Goal: Information Seeking & Learning: Learn about a topic

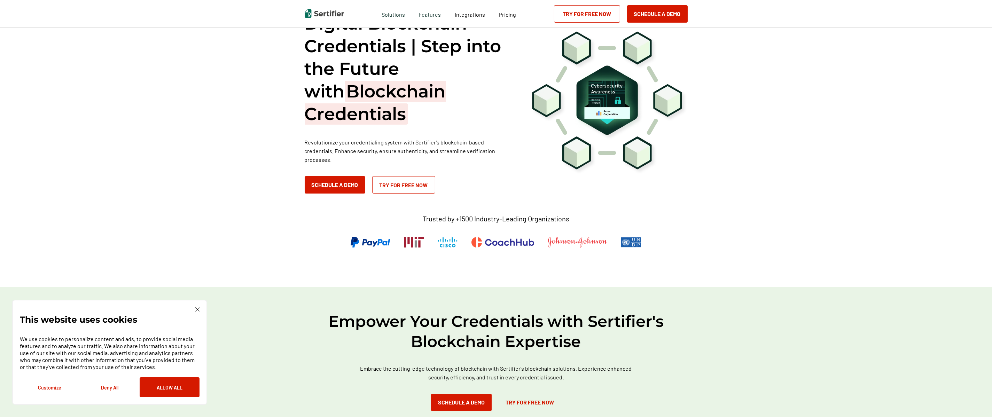
scroll to position [42, 0]
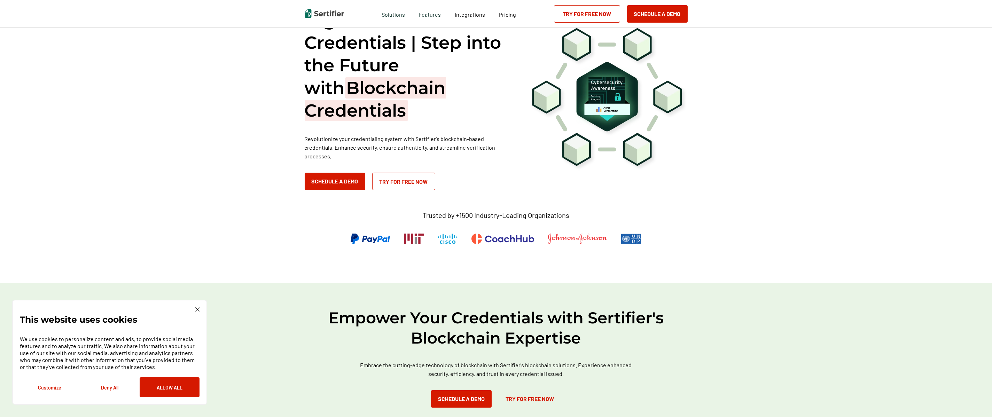
click at [187, 390] on button "Allow All" at bounding box center [170, 387] width 60 height 20
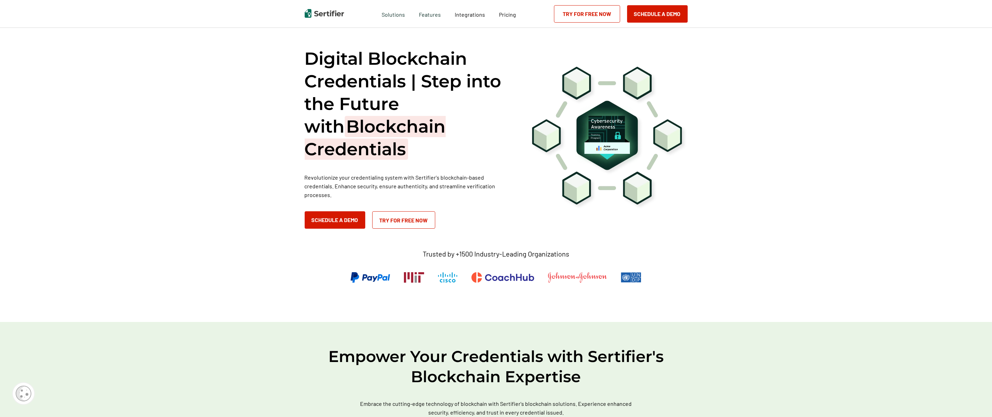
scroll to position [0, 0]
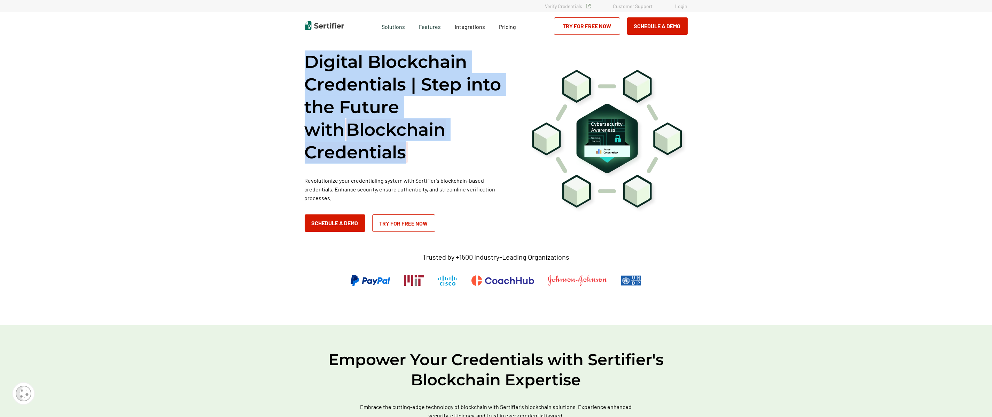
drag, startPoint x: 302, startPoint y: 62, endPoint x: 412, endPoint y: 150, distance: 141.7
click at [412, 150] on div "Digital Blockchain Credentials | Step into the Future with Blockchain Credentia…" at bounding box center [496, 181] width 418 height 287
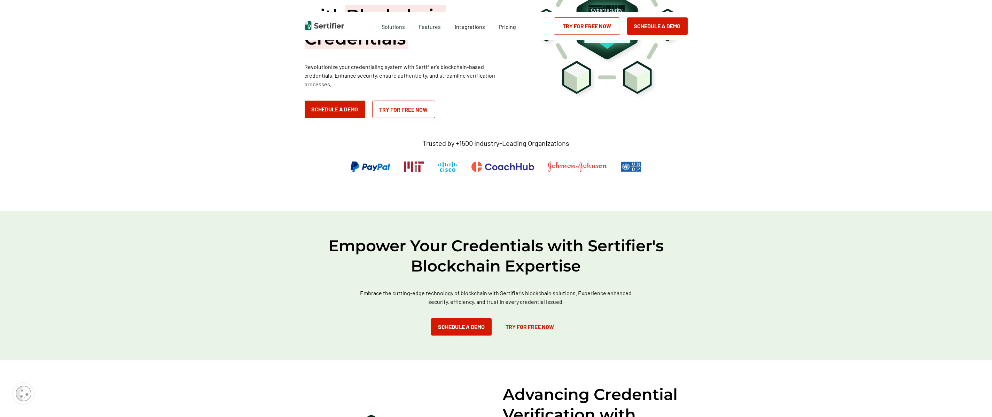
scroll to position [126, 0]
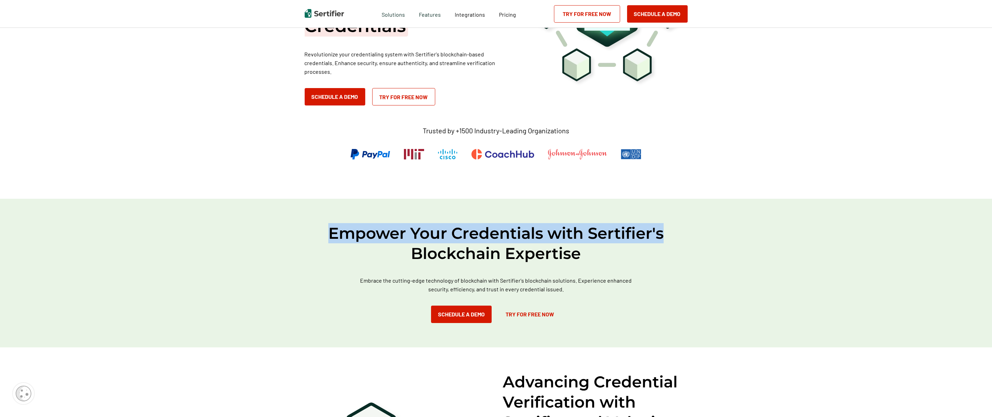
drag, startPoint x: 328, startPoint y: 213, endPoint x: 676, endPoint y: 241, distance: 349.3
click at [676, 241] on div "Empower Your Credentials with Sertifier's Blockchain Expertise Embrace the cutt…" at bounding box center [496, 273] width 992 height 149
drag, startPoint x: 676, startPoint y: 241, endPoint x: 685, endPoint y: 304, distance: 64.1
click at [696, 304] on div "Empower Your Credentials with Sertifier's Blockchain Expertise Embrace the cutt…" at bounding box center [496, 273] width 992 height 149
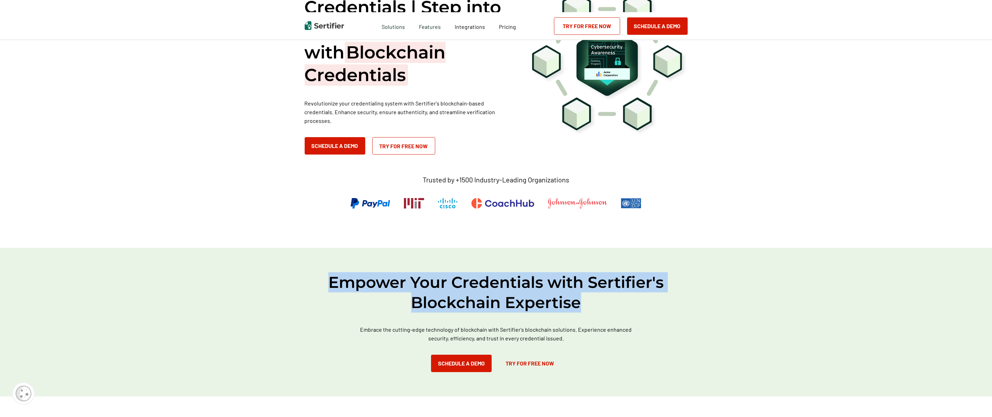
scroll to position [0, 0]
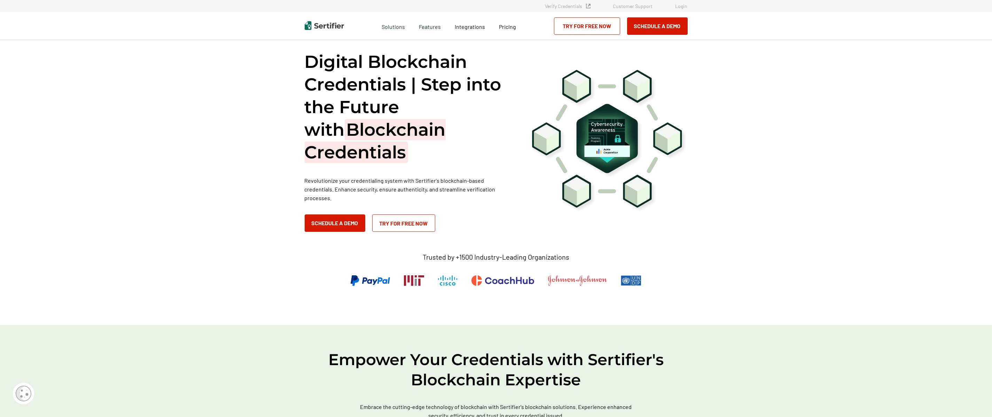
click at [416, 155] on h1 "Digital Blockchain Credentials | Step into the Future with Blockchain Credentia…" at bounding box center [409, 106] width 209 height 113
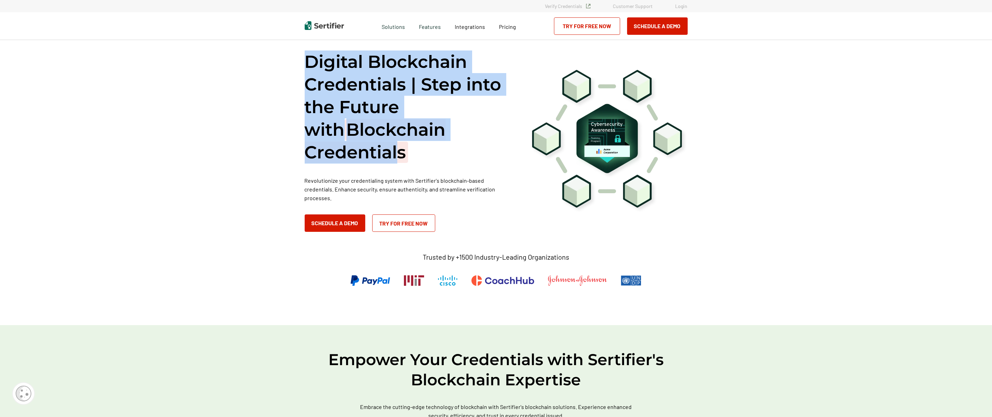
drag, startPoint x: 323, startPoint y: 57, endPoint x: 398, endPoint y: 145, distance: 115.1
click at [398, 145] on h1 "Digital Blockchain Credentials | Step into the Future with Blockchain Credentia…" at bounding box center [409, 106] width 209 height 113
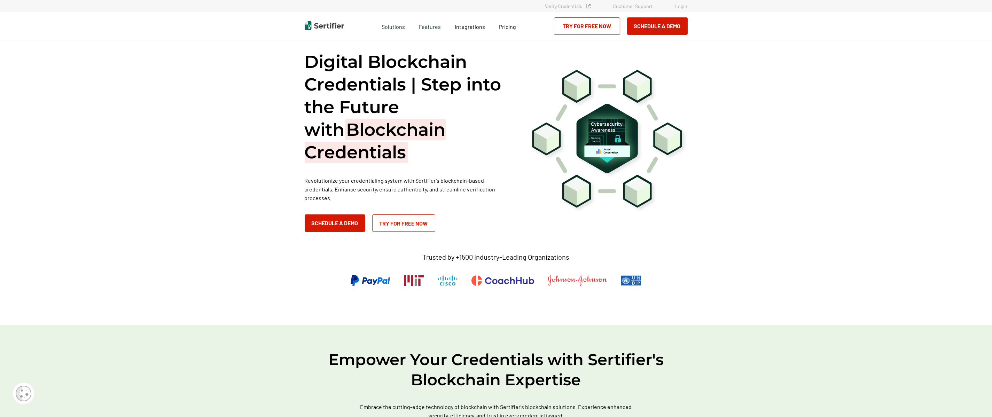
drag, startPoint x: 398, startPoint y: 145, endPoint x: 818, endPoint y: 273, distance: 438.8
drag, startPoint x: 435, startPoint y: 135, endPoint x: 411, endPoint y: 139, distance: 23.9
click at [435, 135] on h1 "Digital Blockchain Credentials | Step into the Future with Blockchain Credentia…" at bounding box center [409, 106] width 209 height 113
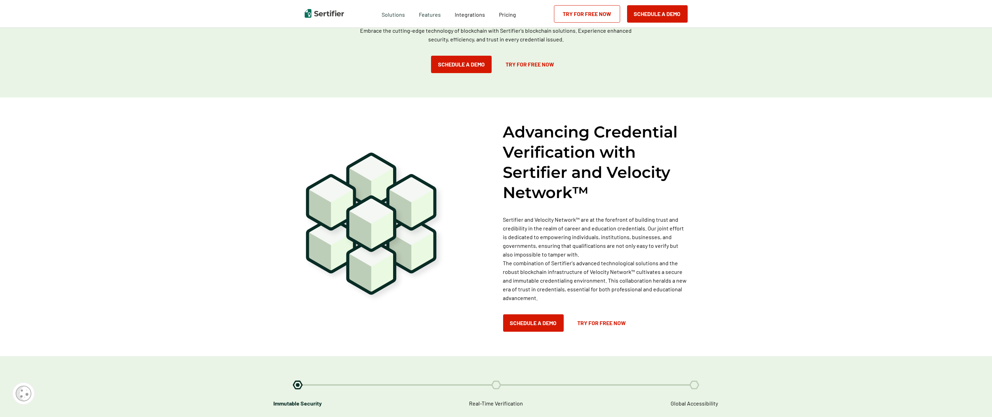
scroll to position [380, 0]
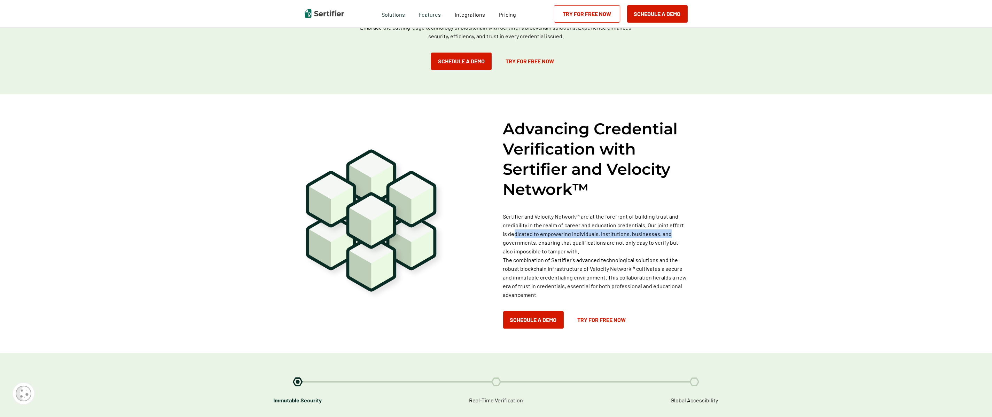
drag, startPoint x: 525, startPoint y: 226, endPoint x: 668, endPoint y: 234, distance: 142.6
click at [668, 234] on p "Sertifier and Velocity Network™ are at the forefront of building trust and cred…" at bounding box center [595, 255] width 185 height 87
drag, startPoint x: 668, startPoint y: 234, endPoint x: 702, endPoint y: 261, distance: 43.1
click at [702, 261] on div "Advancing Credential Verification with Sertifier and Velocity Network™ Sertifie…" at bounding box center [496, 223] width 418 height 259
drag, startPoint x: 503, startPoint y: 235, endPoint x: 658, endPoint y: 253, distance: 155.9
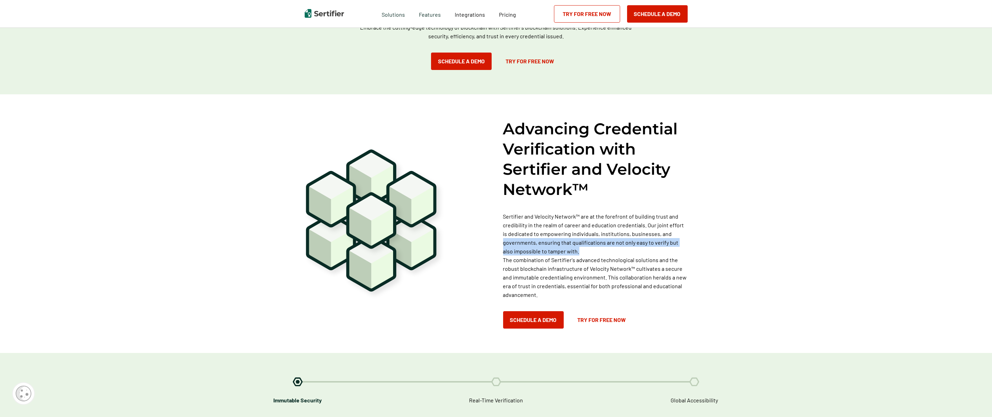
click at [658, 253] on div "Advancing Credential Verification with Sertifier and Velocity Network™ Sertifie…" at bounding box center [496, 224] width 383 height 210
drag, startPoint x: 658, startPoint y: 253, endPoint x: 714, endPoint y: 288, distance: 66.4
click at [713, 287] on div "Digital Blockchain Credentials | Step into the Future with Blockchain Credentia…" at bounding box center [496, 379] width 992 height 1492
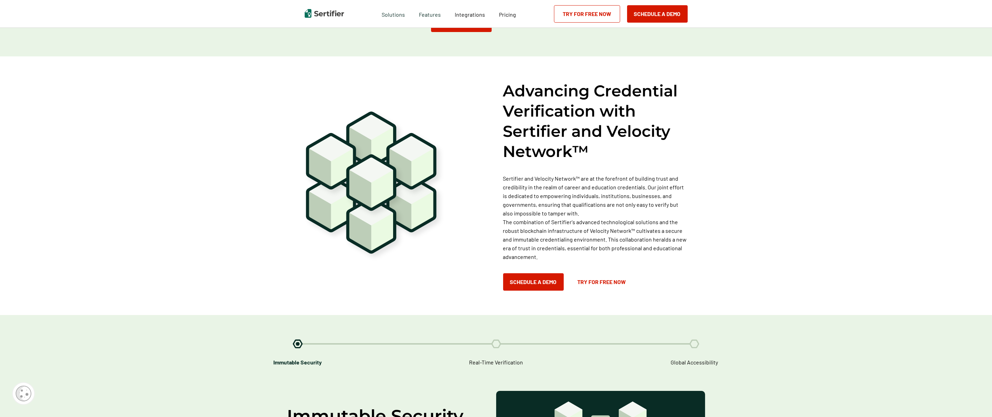
scroll to position [422, 0]
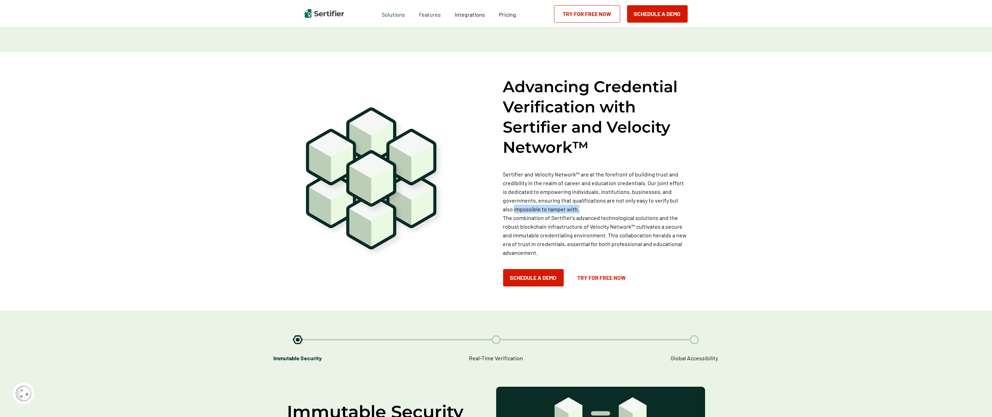
drag, startPoint x: 516, startPoint y: 198, endPoint x: 581, endPoint y: 197, distance: 65.5
click at [581, 197] on div "Advancing Credential Verification with Sertifier and Velocity Network™ Sertifie…" at bounding box center [496, 182] width 383 height 210
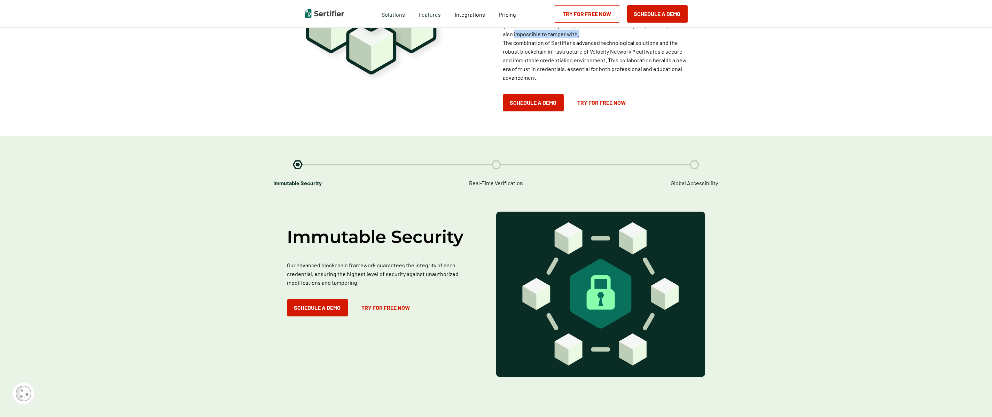
scroll to position [675, 0]
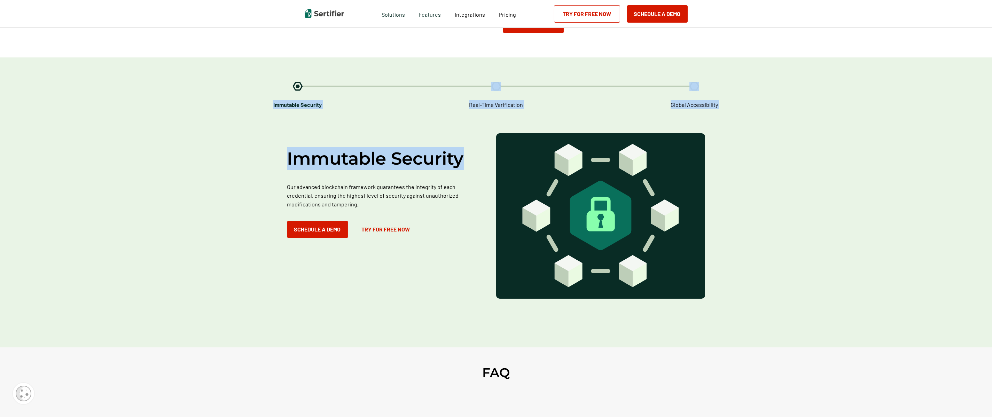
drag, startPoint x: 479, startPoint y: 151, endPoint x: 192, endPoint y: 157, distance: 287.3
click at [192, 157] on div "Immutable Security Real-Time Verification Global Accessibility Immutable Securi…" at bounding box center [496, 202] width 992 height 290
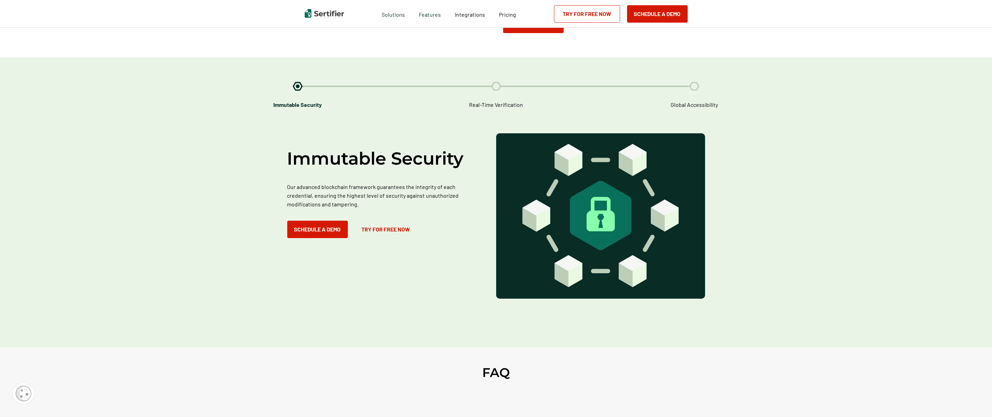
drag, startPoint x: 192, startPoint y: 157, endPoint x: 683, endPoint y: 233, distance: 496.5
click at [683, 233] on div at bounding box center [600, 215] width 209 height 165
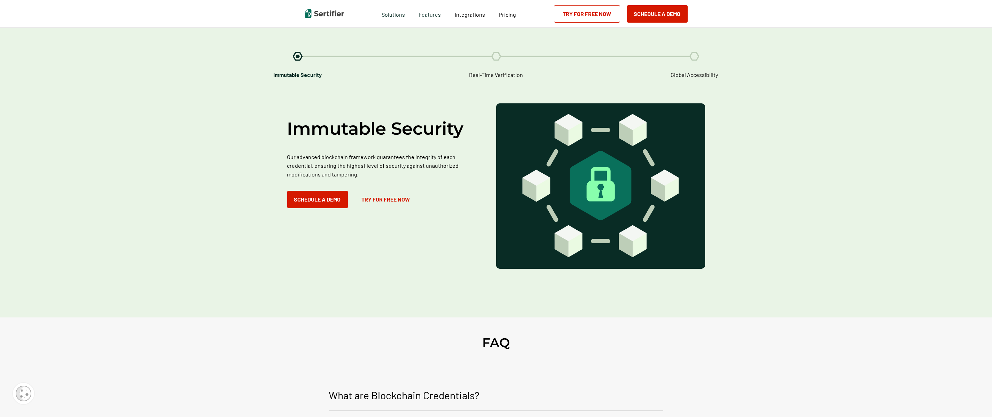
scroll to position [928, 0]
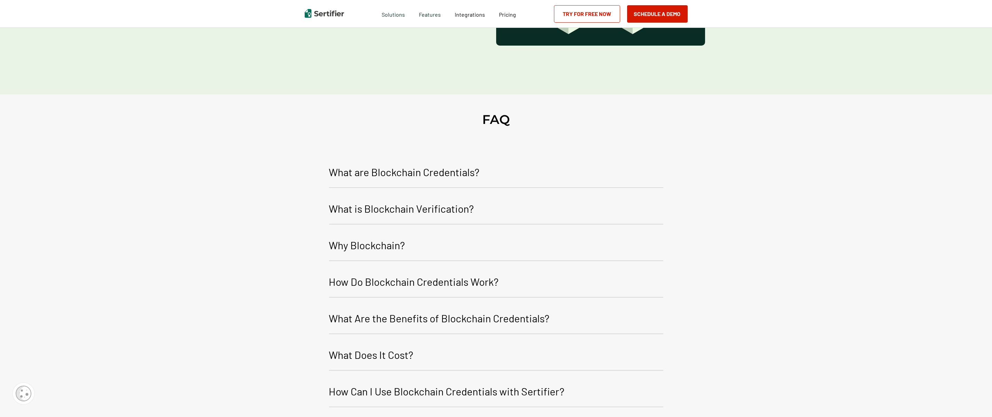
click at [390, 164] on p "What are Blockchain Credentials?" at bounding box center [404, 172] width 151 height 17
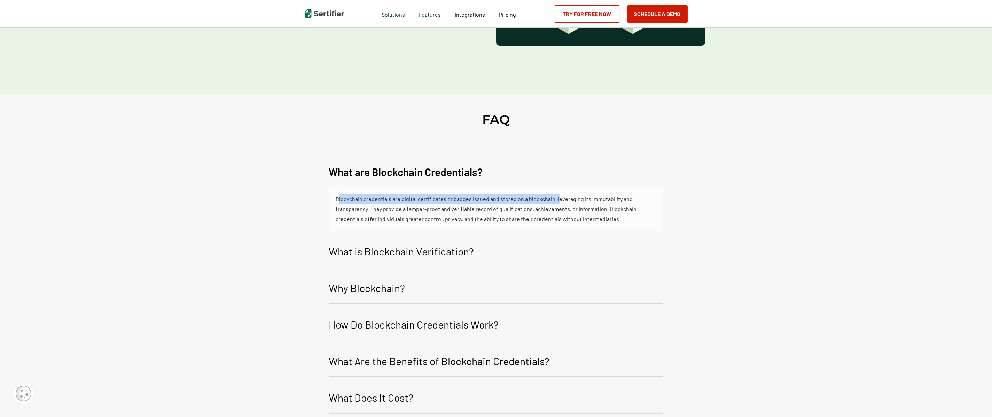
drag, startPoint x: 337, startPoint y: 191, endPoint x: 557, endPoint y: 196, distance: 220.1
click at [557, 196] on div "Blockchain credentials are digital certificates or badges issued and stored on …" at bounding box center [496, 209] width 320 height 30
drag, startPoint x: 557, startPoint y: 196, endPoint x: 576, endPoint y: 226, distance: 34.9
click at [576, 226] on div "What are Blockchain Credentials? Blockchain credentials are [SECURITY_DATA] cer…" at bounding box center [496, 307] width 334 height 299
drag, startPoint x: 336, startPoint y: 201, endPoint x: 604, endPoint y: 204, distance: 268.5
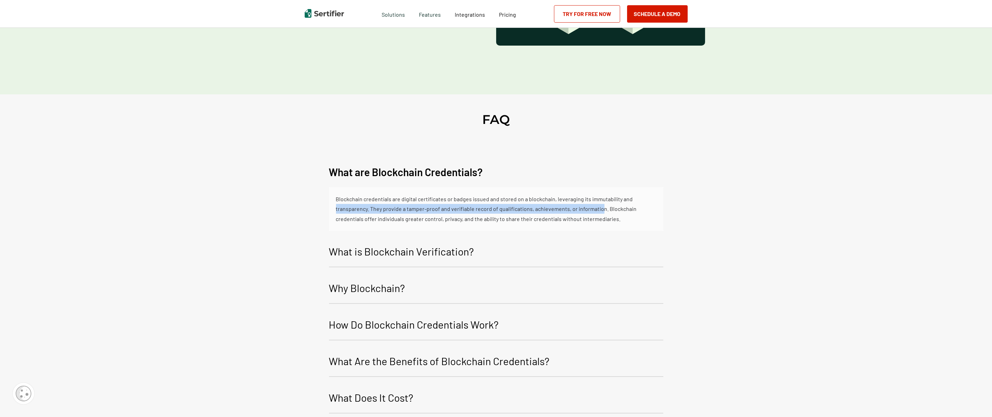
click at [604, 204] on div "Blockchain credentials are digital certificates or badges issued and stored on …" at bounding box center [496, 209] width 334 height 44
drag, startPoint x: 604, startPoint y: 204, endPoint x: 756, endPoint y: 249, distance: 157.8
click at [756, 248] on div "FAQ What are Blockchain Credentials? Blockchain credentials are [SECURITY_DATA]…" at bounding box center [496, 287] width 992 height 387
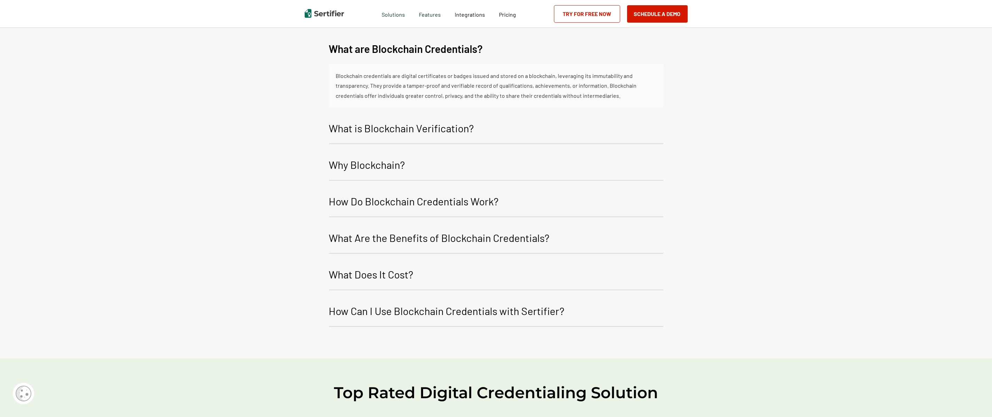
scroll to position [1055, 0]
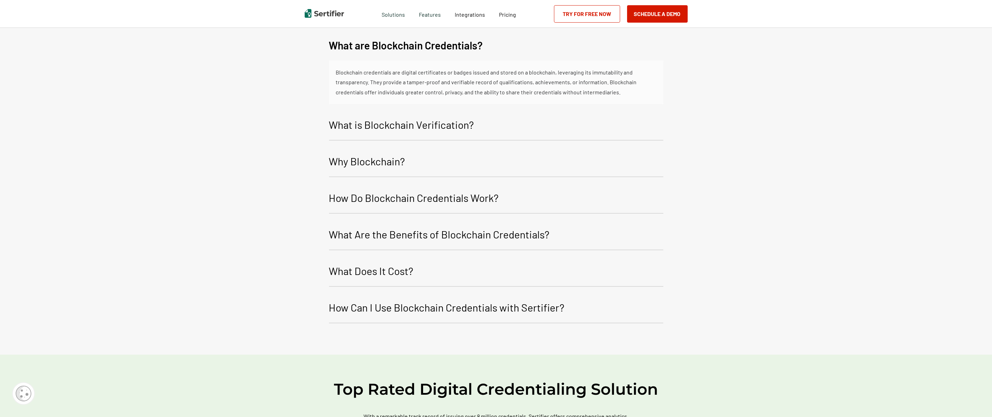
click at [438, 197] on p "How Do Blockchain Credentials Work?" at bounding box center [414, 197] width 170 height 17
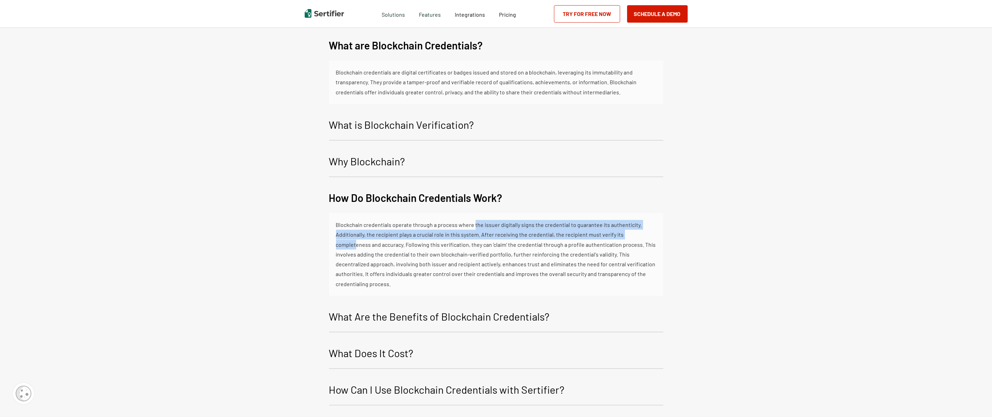
drag, startPoint x: 473, startPoint y: 218, endPoint x: 642, endPoint y: 230, distance: 168.9
click at [642, 230] on div "Blockchain credentials operate through a process where the issuer digitally sig…" at bounding box center [496, 254] width 320 height 69
drag, startPoint x: 642, startPoint y: 230, endPoint x: 670, endPoint y: 277, distance: 55.2
click at [671, 277] on div "FAQ What are Blockchain Credentials? Blockchain credentials are [SECURITY_DATA]…" at bounding box center [496, 202] width 992 height 469
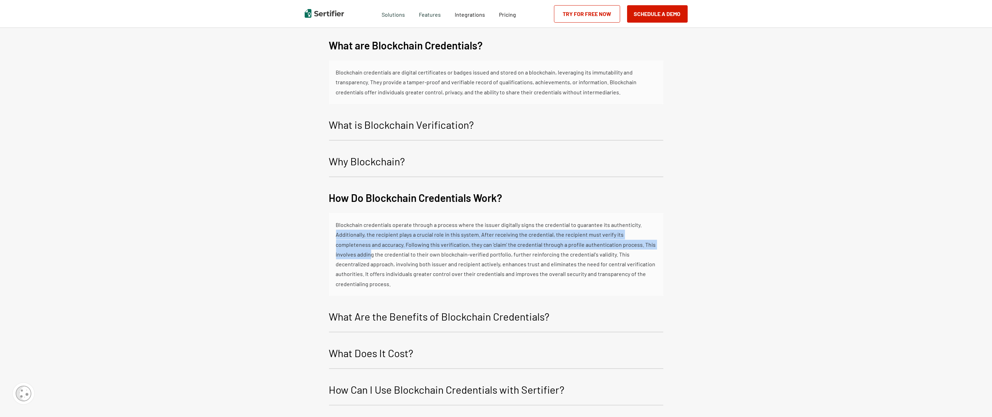
drag, startPoint x: 328, startPoint y: 224, endPoint x: 654, endPoint y: 236, distance: 325.8
click at [654, 236] on div "FAQ What are Blockchain Credentials? Blockchain credentials are [SECURITY_DATA]…" at bounding box center [496, 202] width 992 height 469
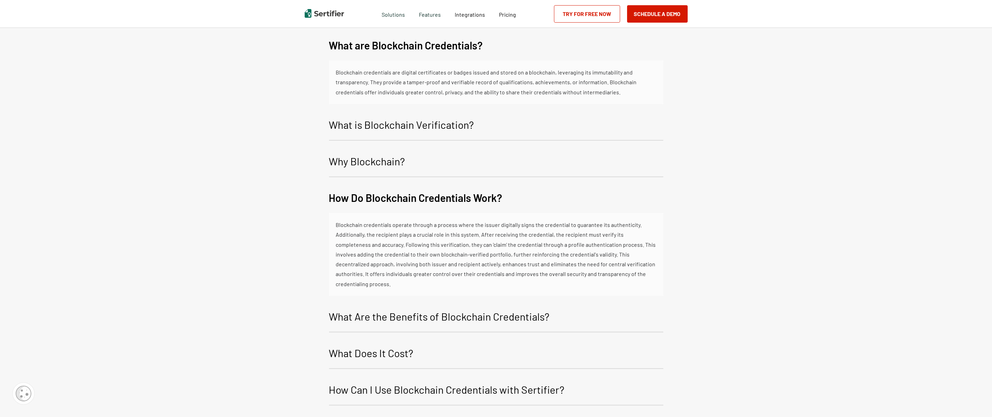
drag, startPoint x: 654, startPoint y: 236, endPoint x: 771, endPoint y: 299, distance: 133.3
click at [771, 299] on div "FAQ What are Blockchain Credentials? Blockchain credentials are [SECURITY_DATA]…" at bounding box center [496, 202] width 992 height 469
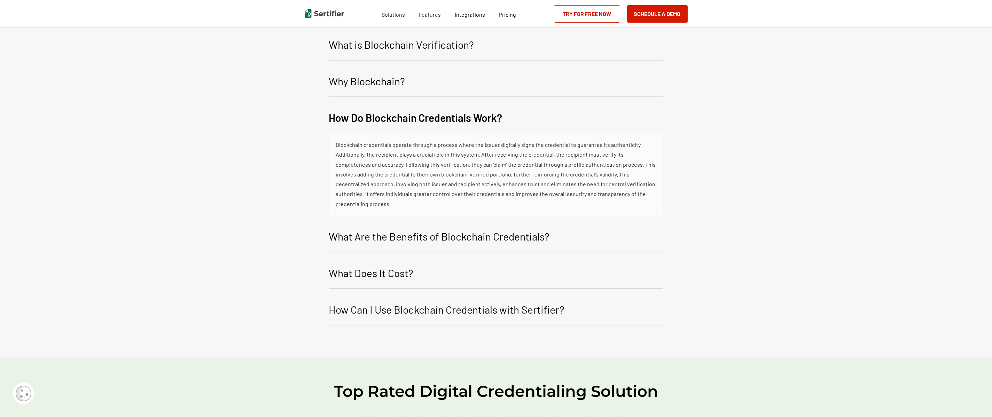
scroll to position [1139, 0]
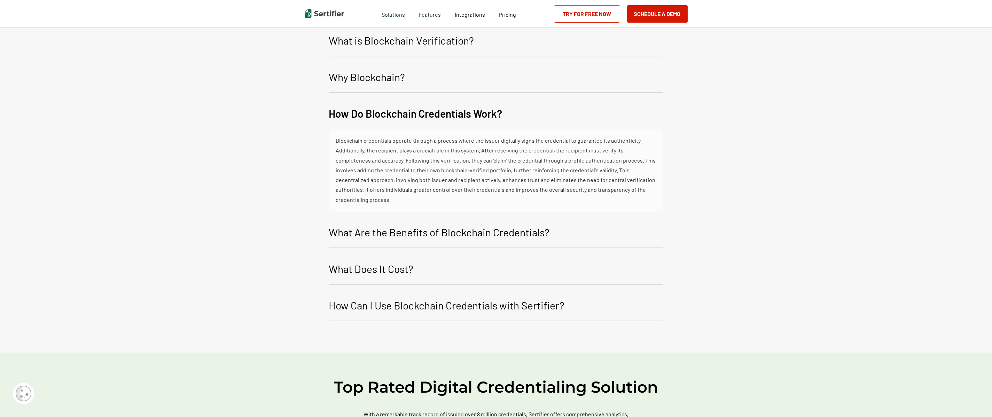
click at [514, 297] on p "How Can I Use Blockchain Credentials with Sertifier?" at bounding box center [447, 305] width 236 height 17
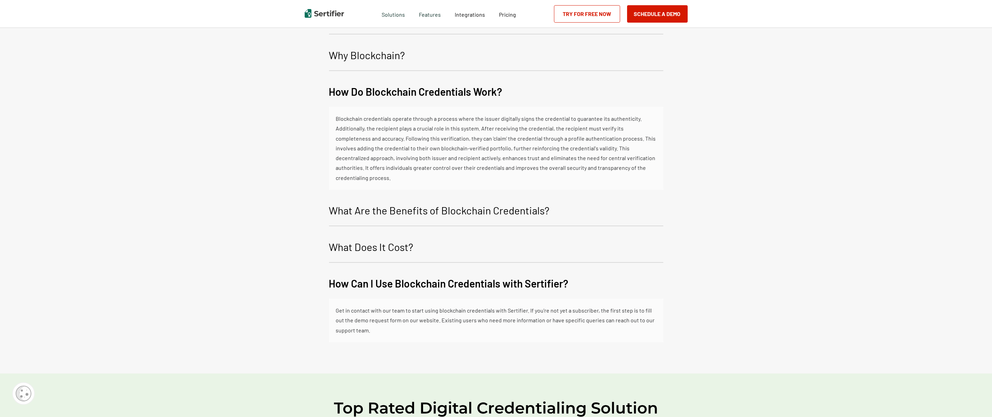
scroll to position [886, 0]
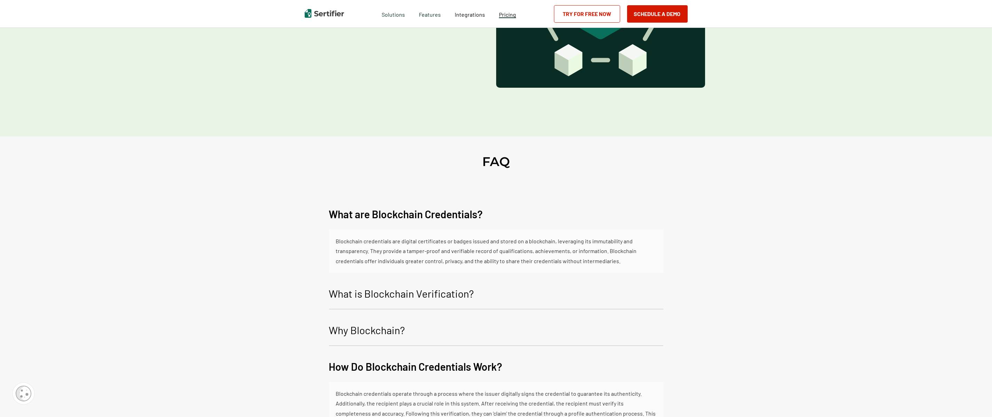
click at [511, 13] on span "Pricing" at bounding box center [507, 14] width 17 height 7
